Goal: Information Seeking & Learning: Check status

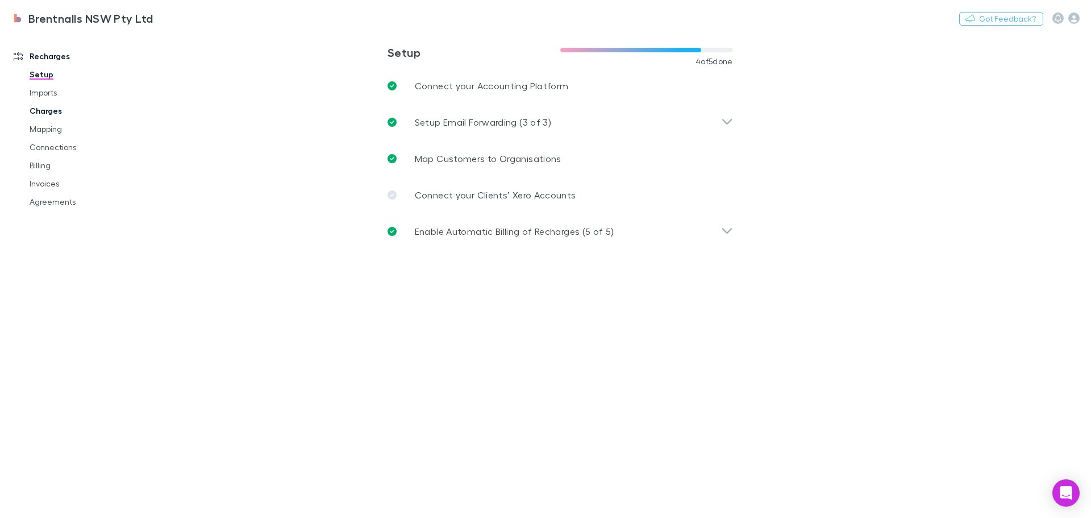
click at [44, 112] on link "Charges" at bounding box center [85, 111] width 135 height 18
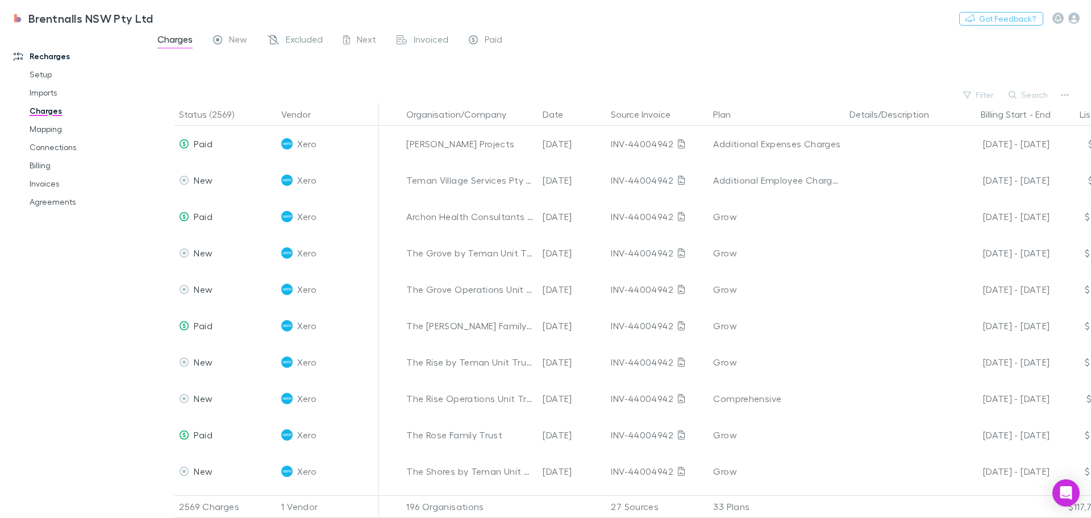
click at [1026, 91] on button "Search" at bounding box center [1029, 95] width 52 height 14
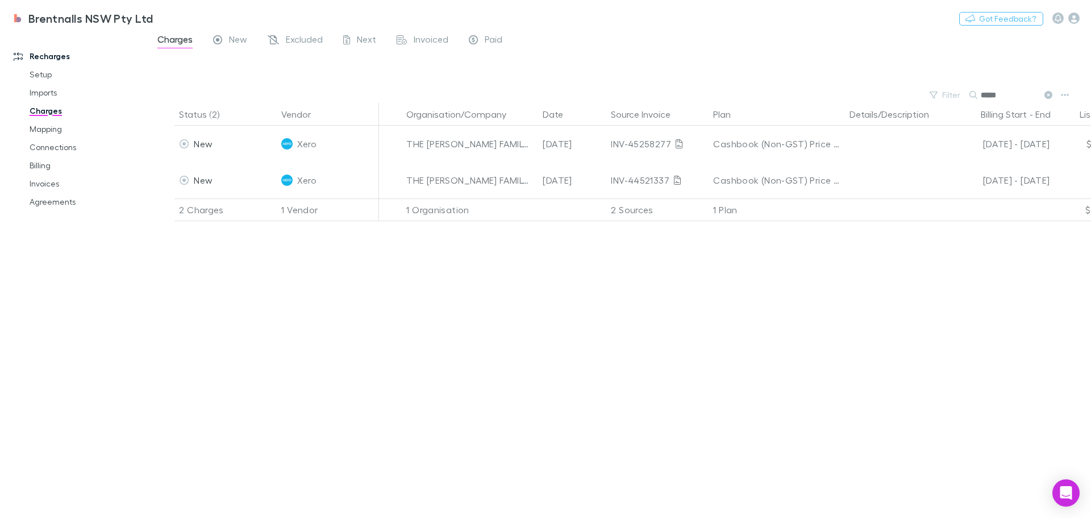
type input "******"
click at [55, 202] on link "Agreements" at bounding box center [85, 202] width 135 height 18
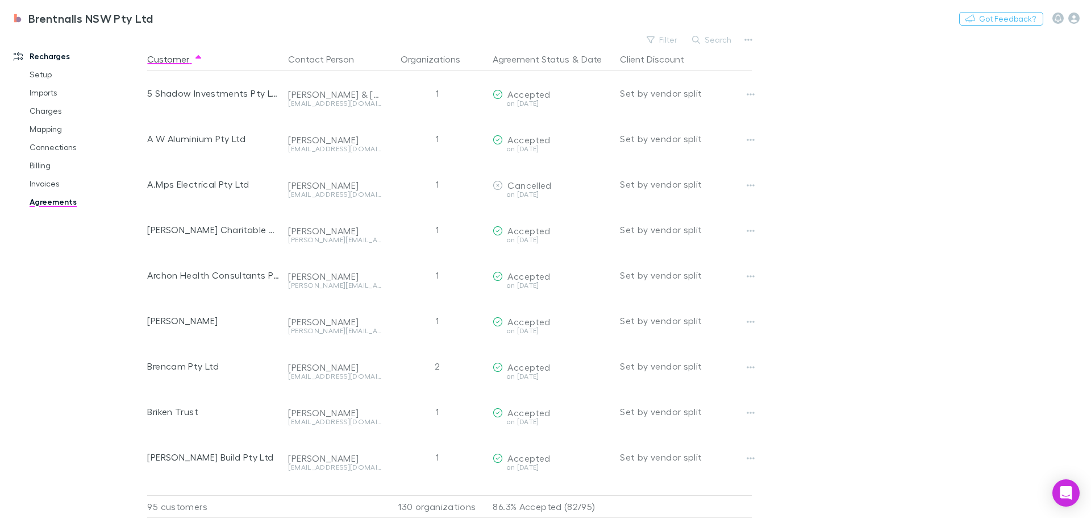
click at [726, 43] on button "Search" at bounding box center [713, 40] width 52 height 14
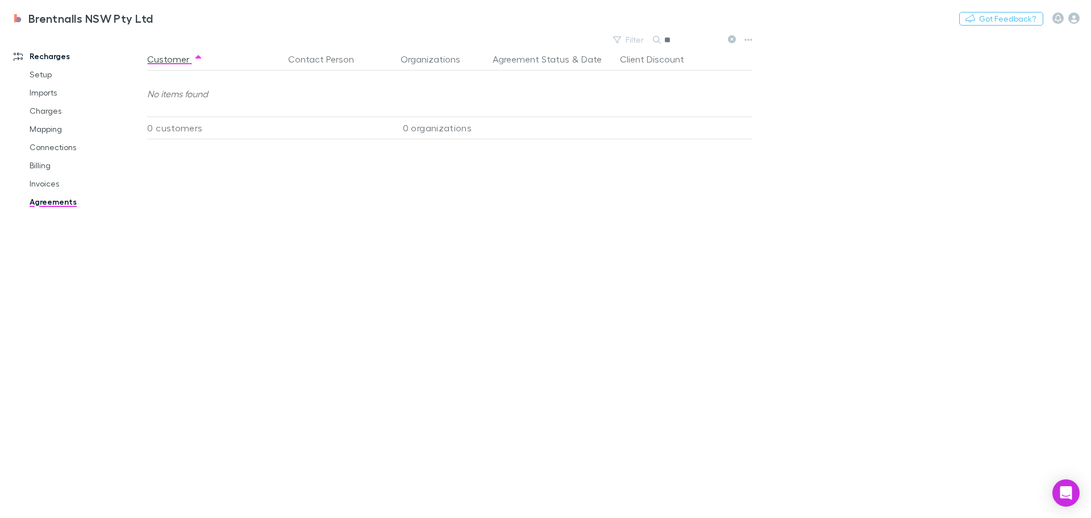
type input "*"
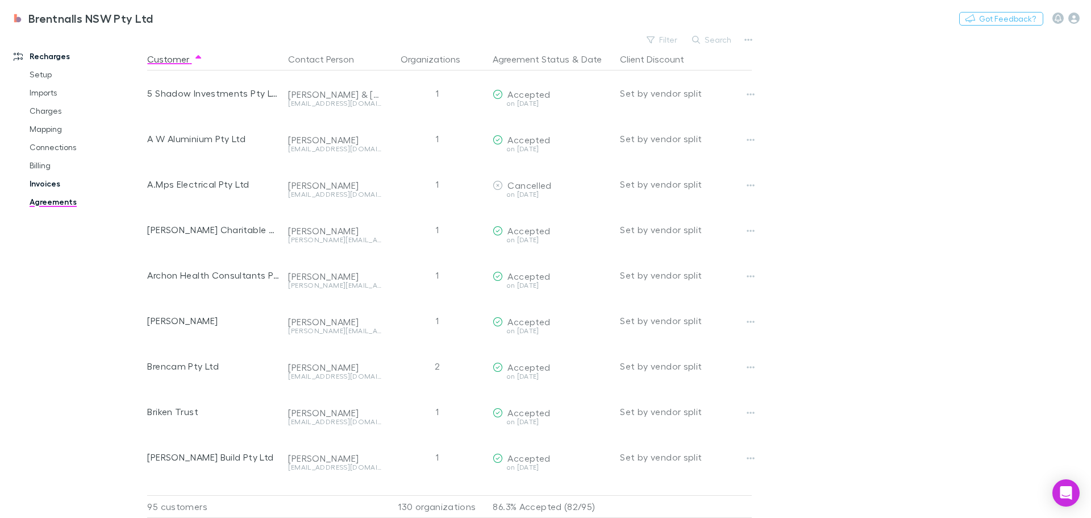
click at [41, 184] on link "Invoices" at bounding box center [85, 184] width 135 height 18
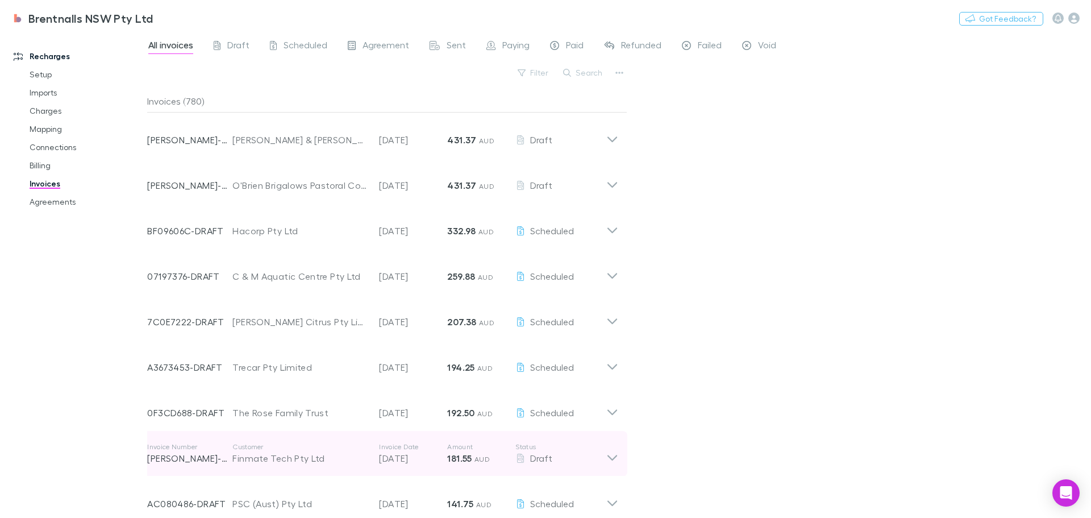
click at [614, 459] on icon at bounding box center [613, 458] width 10 height 6
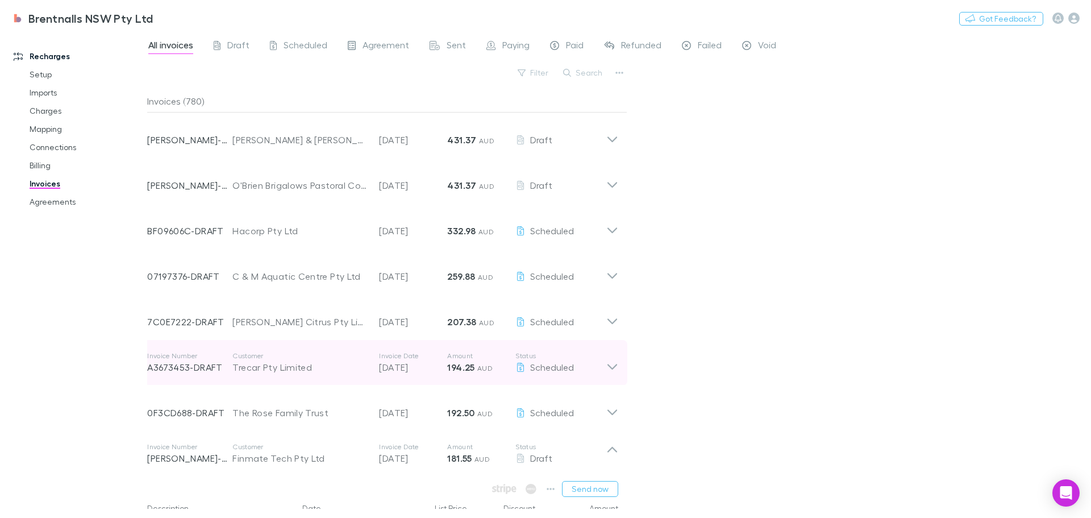
click at [627, 371] on div "Invoice Number A3673453-DRAFT Customer Trecar Pty Limited Invoice Date 28 Aug 2…" at bounding box center [382, 362] width 489 height 45
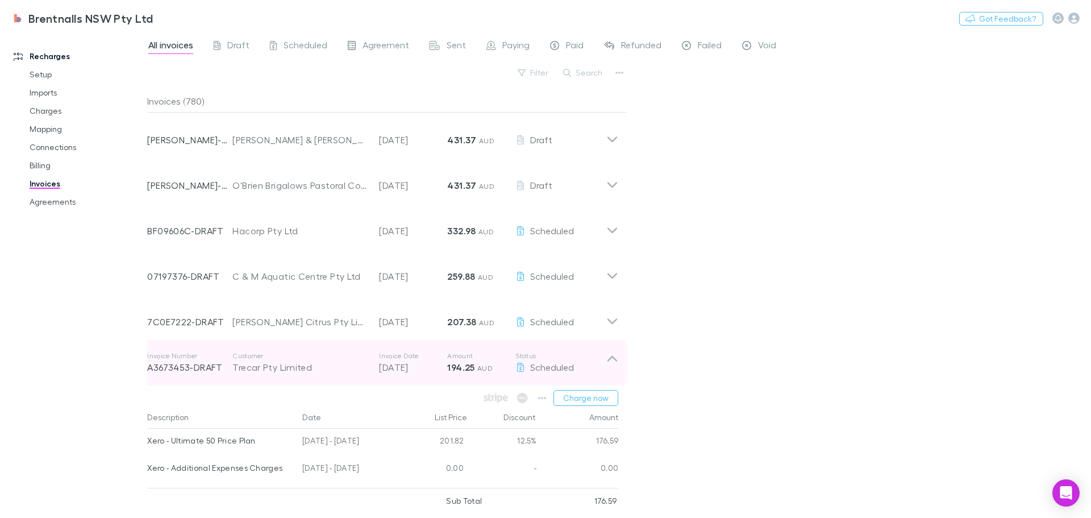
click at [613, 359] on icon at bounding box center [613, 362] width 12 height 23
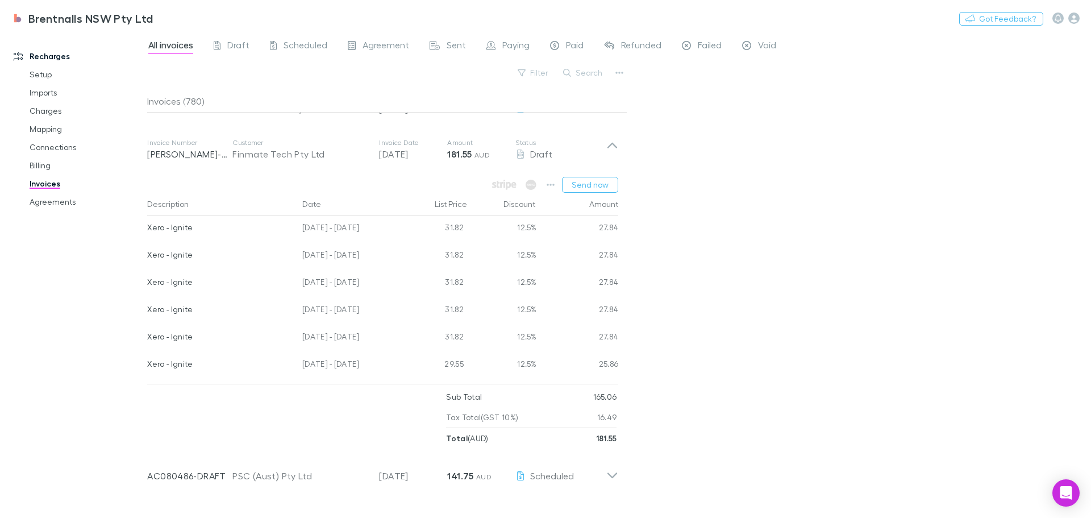
scroll to position [284, 0]
